Goal: Information Seeking & Learning: Learn about a topic

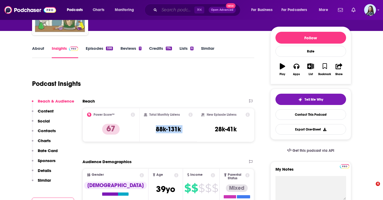
click at [169, 11] on input "Search podcasts, credits, & more..." at bounding box center [176, 10] width 35 height 9
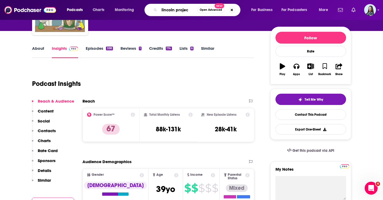
type input "lincoln project"
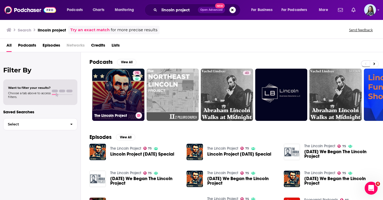
click at [122, 89] on link "75 The Lincoln Project" at bounding box center [118, 95] width 52 height 52
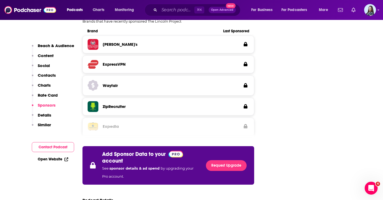
scroll to position [1073, 0]
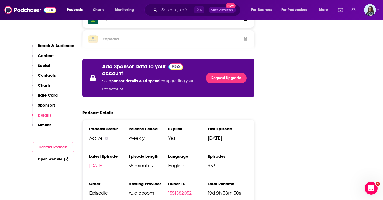
click at [183, 191] on link "1551582052" at bounding box center [179, 193] width 23 height 5
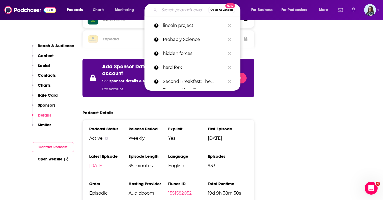
click at [166, 9] on input "Search podcasts, credits, & more..." at bounding box center [183, 10] width 49 height 9
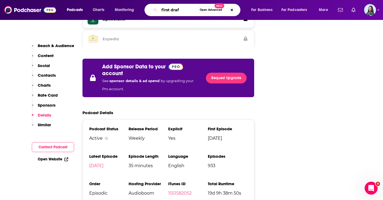
type input "first draft"
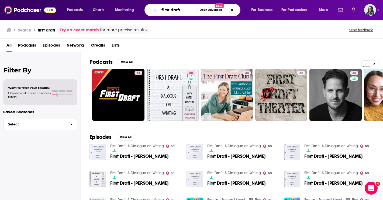
click at [173, 10] on input "first draft" at bounding box center [178, 10] width 38 height 9
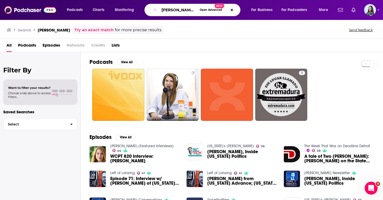
click at [174, 11] on input "[PERSON_NAME]" at bounding box center [178, 10] width 38 height 9
click at [175, 10] on input "[PERSON_NAME]" at bounding box center [178, 10] width 38 height 9
click at [188, 9] on input "[PERSON_NAME]" at bounding box center [178, 10] width 38 height 9
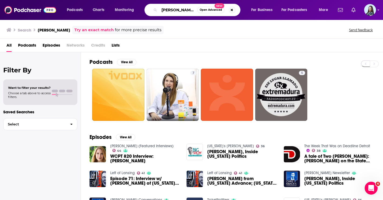
drag, startPoint x: 191, startPoint y: 11, endPoint x: 142, endPoint y: 12, distance: 48.6
click at [142, 13] on div "Podcasts Charts Monitoring [PERSON_NAME] Open Advanced New For Business For Pod…" at bounding box center [198, 10] width 270 height 12
type input "s"
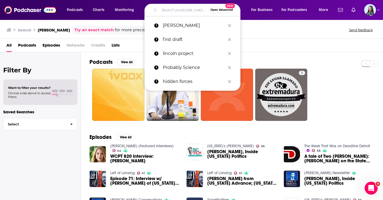
click at [178, 52] on p "lincoln project" at bounding box center [194, 54] width 63 height 14
type input "lincoln project"
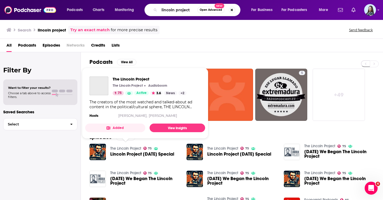
click at [122, 147] on link "The Lincoln Project" at bounding box center [125, 148] width 31 height 5
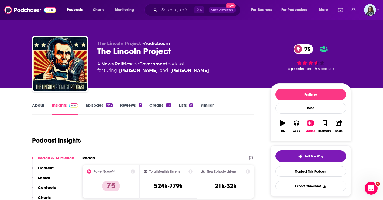
click at [40, 107] on link "About" at bounding box center [38, 109] width 12 height 12
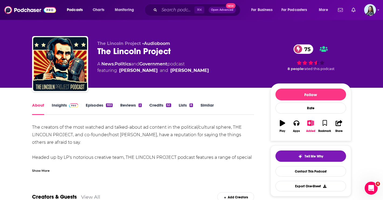
click at [43, 170] on div "Show More" at bounding box center [41, 170] width 18 height 5
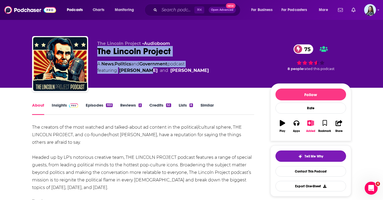
drag, startPoint x: 146, startPoint y: 71, endPoint x: 98, endPoint y: 57, distance: 49.4
click at [96, 53] on div "The Lincoln Project • Audioboom The Lincoln Project 75 A News , Politics and Go…" at bounding box center [191, 65] width 319 height 58
copy div "The Lincoln Project 75 A News , Politics and Government podcast featuring [PERS…"
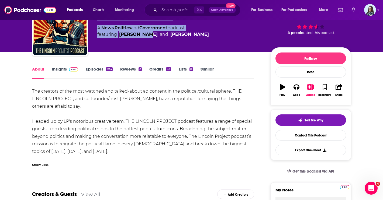
scroll to position [46, 0]
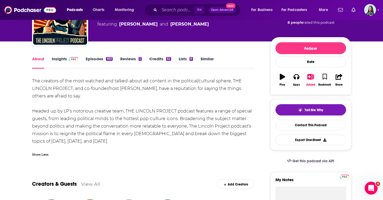
click at [40, 156] on div "Show Less" at bounding box center [40, 154] width 16 height 5
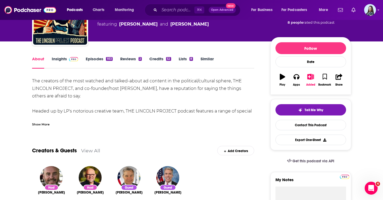
click at [43, 125] on div "Show More" at bounding box center [41, 124] width 18 height 5
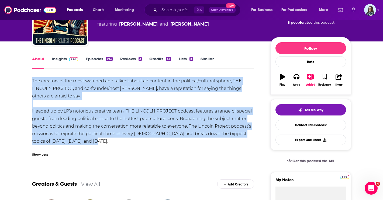
drag, startPoint x: 30, startPoint y: 81, endPoint x: 116, endPoint y: 142, distance: 105.4
copy div "The creators of the most watched and talked-about ad content in the political/c…"
click at [60, 56] on link "Insights" at bounding box center [65, 62] width 27 height 12
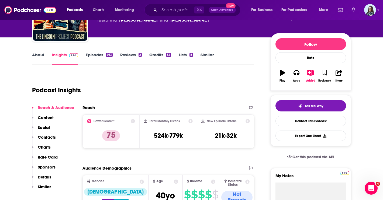
scroll to position [62, 0]
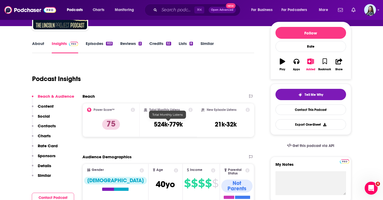
click at [181, 125] on h3 "524k-779k" at bounding box center [168, 125] width 29 height 8
copy div "524k-779k"
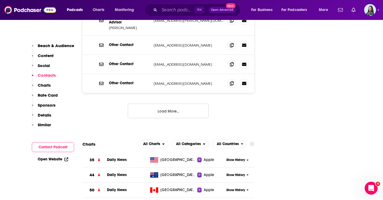
scroll to position [648, 0]
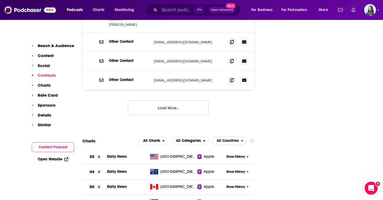
click at [223, 139] on span "All Countries" at bounding box center [228, 141] width 22 height 4
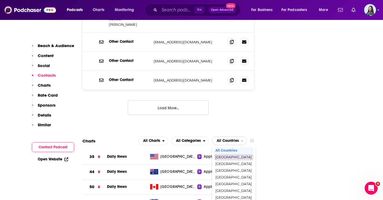
click at [224, 156] on span "[GEOGRAPHIC_DATA]" at bounding box center [233, 157] width 36 height 3
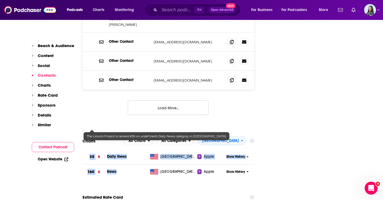
drag, startPoint x: 125, startPoint y: 142, endPoint x: 90, endPoint y: 129, distance: 37.3
click at [90, 150] on tbody "35 Daily News [GEOGRAPHIC_DATA] Apple Show History 160 News United States Apple…" at bounding box center [168, 165] width 172 height 30
copy tbody "35 Daily News United States Apple Show History 160 News"
